Goal: Find specific page/section: Find specific page/section

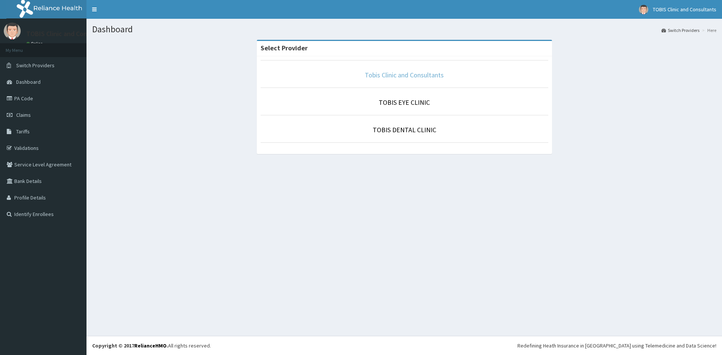
click at [428, 74] on link "Tobis Clinic and Consultants" at bounding box center [404, 75] width 79 height 9
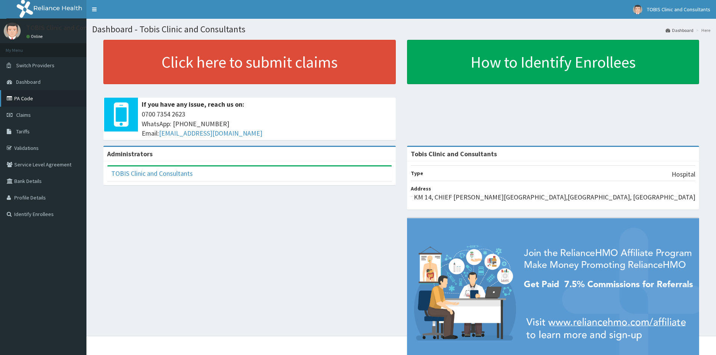
click at [23, 100] on link "PA Code" at bounding box center [43, 98] width 86 height 17
